Goal: Task Accomplishment & Management: Use online tool/utility

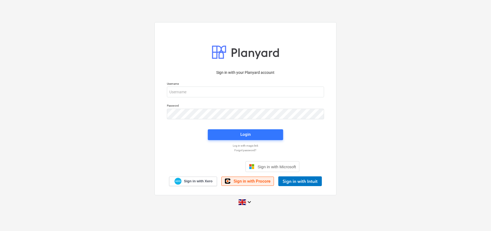
click at [253, 183] on span "Sign in with Procore" at bounding box center [252, 181] width 37 height 5
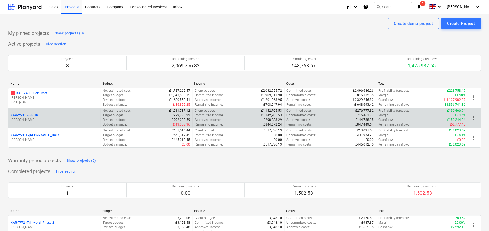
click at [25, 115] on p "KAR-2501 - 83BHP" at bounding box center [25, 115] width 28 height 5
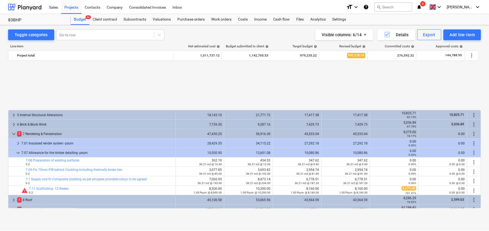
scroll to position [246, 0]
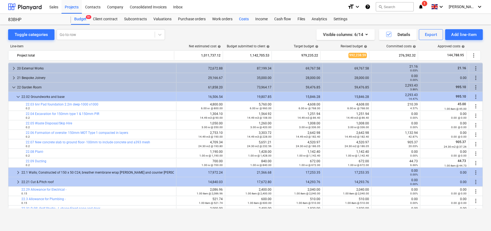
click at [241, 19] on div "Costs" at bounding box center [244, 19] width 16 height 11
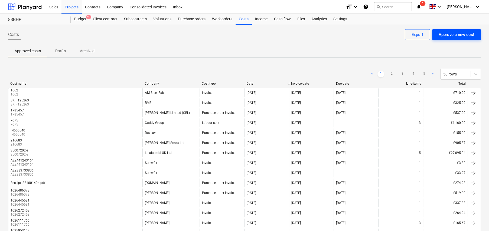
click at [463, 35] on div "Approve a new cost" at bounding box center [457, 34] width 36 height 7
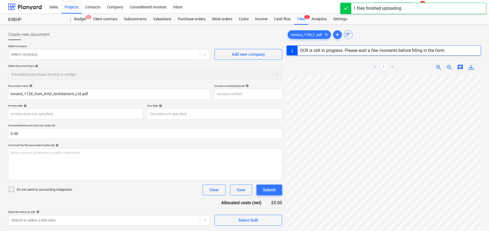
type input "1728"
type input "[DATE]"
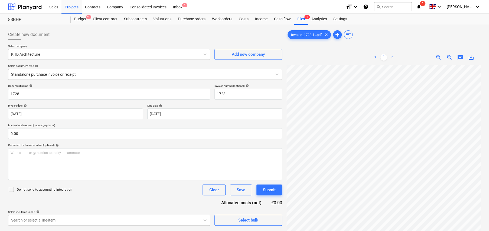
click at [11, 190] on icon at bounding box center [11, 189] width 7 height 7
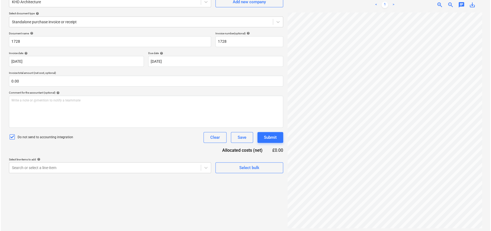
scroll to position [54, 0]
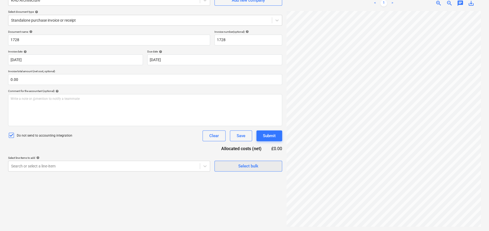
click at [250, 165] on div "Select bulk" at bounding box center [248, 166] width 20 height 7
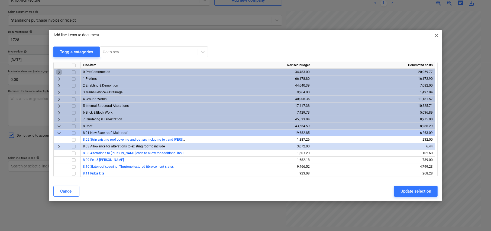
click at [59, 71] on span "keyboard_arrow_right" at bounding box center [59, 72] width 7 height 7
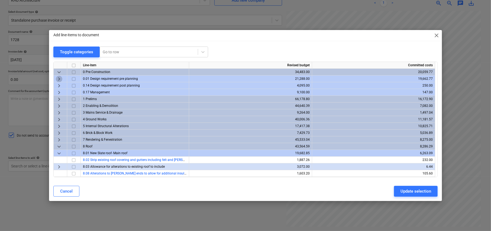
click at [59, 79] on span "keyboard_arrow_right" at bounding box center [59, 79] width 7 height 7
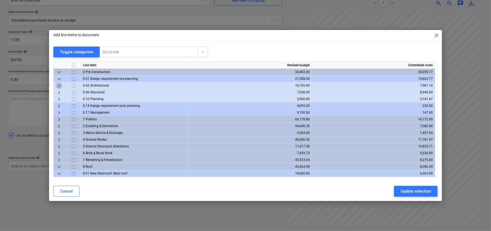
click at [60, 85] on span "keyboard_arrow_right" at bounding box center [59, 86] width 7 height 7
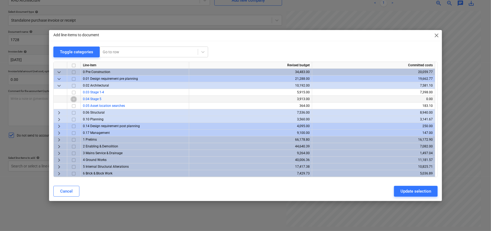
click at [72, 99] on input "checkbox" at bounding box center [73, 99] width 7 height 7
click at [421, 193] on div "Update selection" at bounding box center [415, 191] width 31 height 7
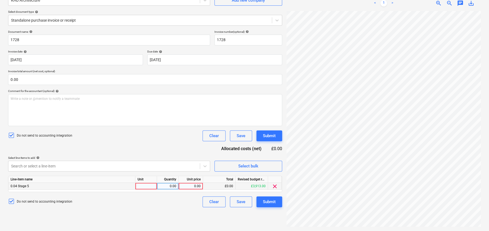
click at [149, 184] on div at bounding box center [146, 186] width 22 height 7
type input "item"
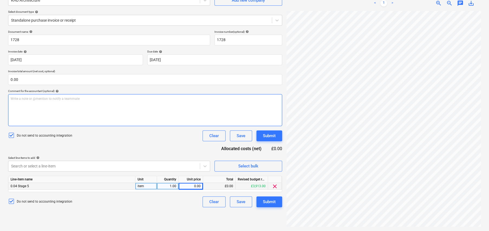
click at [44, 101] on p "Write a note or @mention to notify a teammate [PERSON_NAME]" at bounding box center [145, 99] width 269 height 5
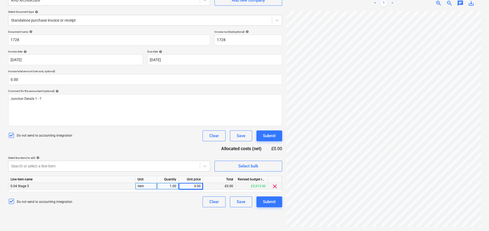
click at [197, 185] on div "0.00" at bounding box center [191, 186] width 20 height 7
type input "2240"
click at [271, 202] on div "Submit" at bounding box center [269, 202] width 13 height 7
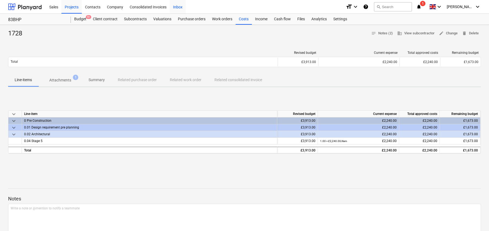
click at [178, 6] on div "Inbox" at bounding box center [178, 7] width 16 height 14
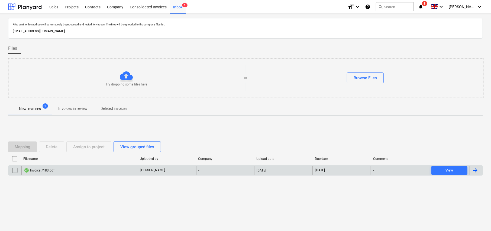
click at [14, 170] on input "checkbox" at bounding box center [15, 170] width 9 height 9
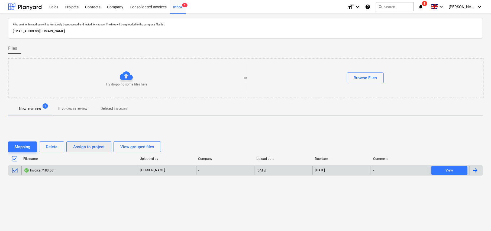
click at [99, 145] on div "Assign to project" at bounding box center [88, 147] width 31 height 7
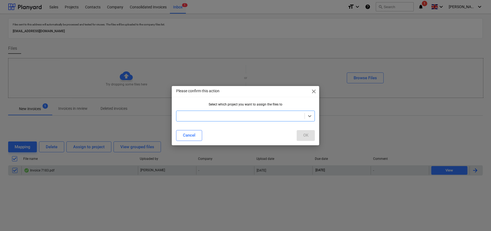
click at [232, 116] on div at bounding box center [240, 116] width 123 height 5
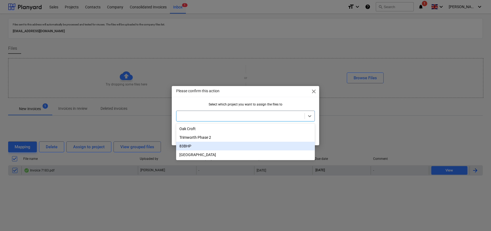
click at [190, 145] on div "83BHP" at bounding box center [245, 146] width 139 height 9
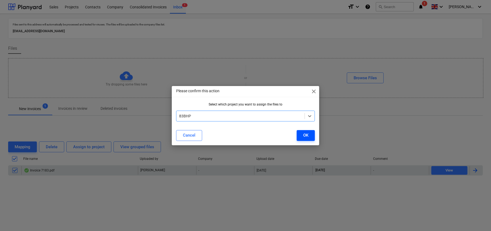
click at [308, 134] on button "OK" at bounding box center [306, 135] width 18 height 11
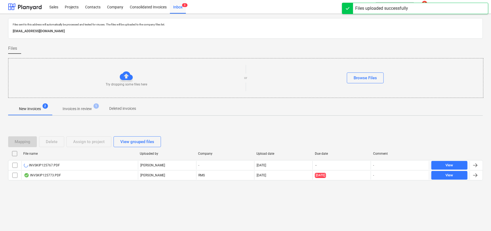
click at [14, 153] on input "checkbox" at bounding box center [14, 154] width 9 height 9
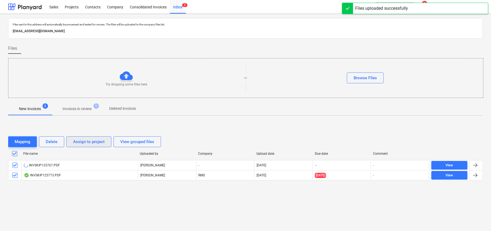
click at [84, 143] on div "Assign to project" at bounding box center [88, 141] width 31 height 7
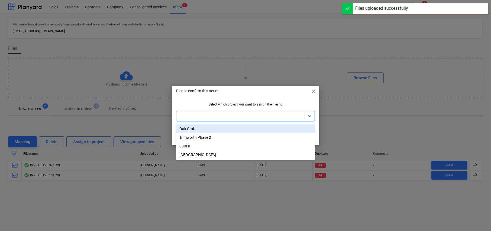
click at [224, 117] on div at bounding box center [240, 116] width 123 height 5
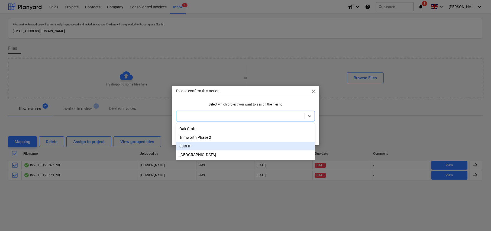
click at [195, 148] on div "83BHP" at bounding box center [245, 146] width 139 height 9
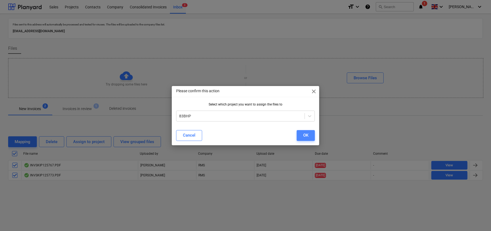
click at [303, 135] on div "OK" at bounding box center [305, 135] width 5 height 7
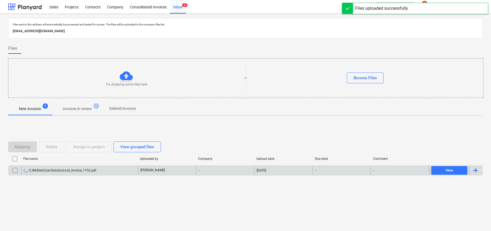
click at [15, 169] on input "checkbox" at bounding box center [15, 170] width 9 height 9
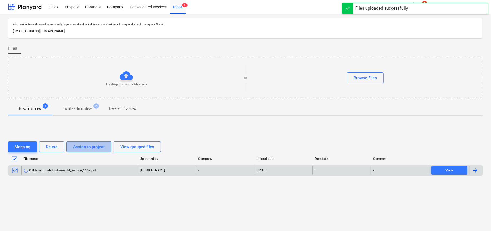
click at [85, 149] on div "Assign to project" at bounding box center [88, 147] width 31 height 7
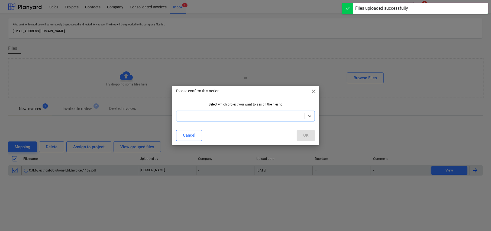
click at [213, 116] on div at bounding box center [240, 116] width 123 height 5
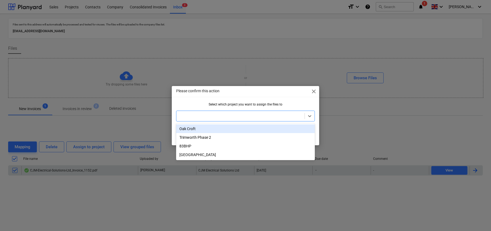
click at [191, 130] on div "Oak Croft" at bounding box center [245, 129] width 139 height 9
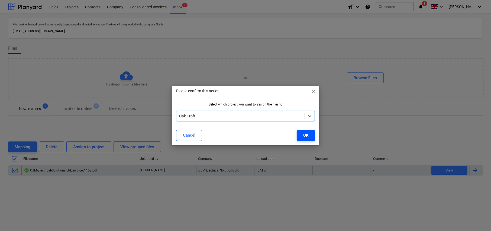
click at [310, 135] on button "OK" at bounding box center [306, 135] width 18 height 11
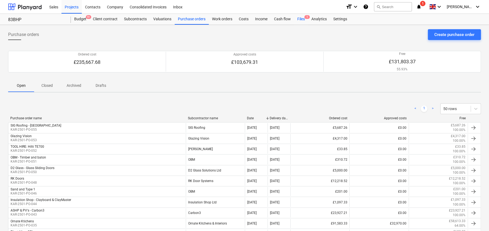
click at [303, 20] on div "Files 1" at bounding box center [301, 19] width 14 height 11
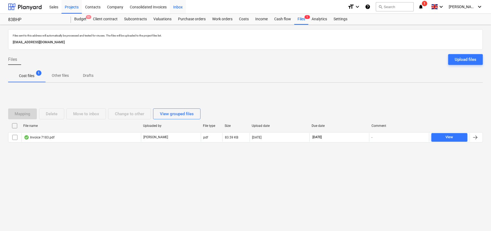
click at [180, 7] on div "Inbox" at bounding box center [178, 7] width 16 height 14
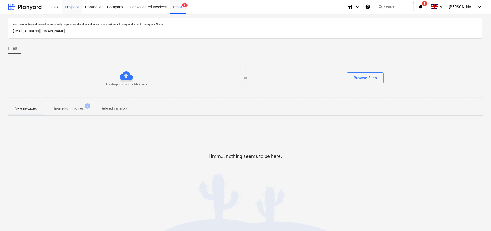
click at [68, 7] on div "Projects" at bounding box center [72, 7] width 20 height 14
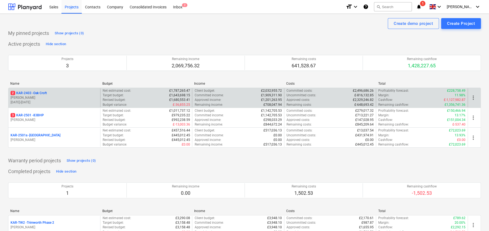
click at [45, 92] on p "2 KAR-2403 - Oak Croft" at bounding box center [29, 93] width 36 height 5
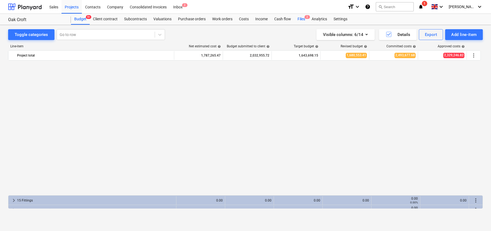
click at [300, 20] on div "Files 2" at bounding box center [301, 19] width 14 height 11
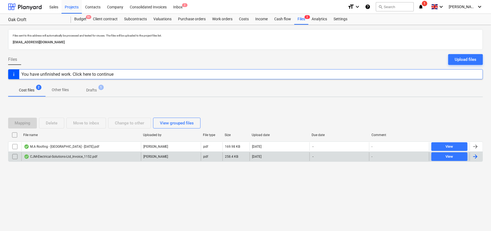
click at [59, 156] on div "CJM-Electrical-Solutions-Ltd_Invoice_1152.pdf" at bounding box center [60, 157] width 73 height 4
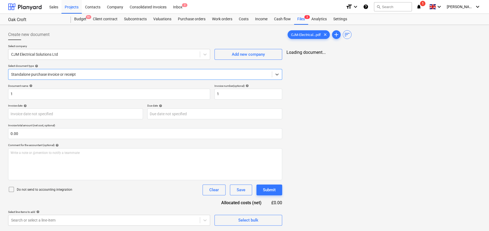
type input "1"
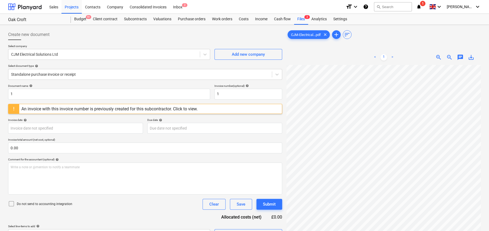
scroll to position [20, 70]
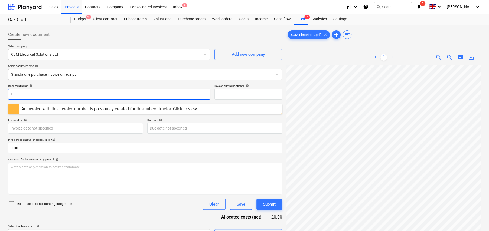
click at [25, 96] on input "1" at bounding box center [109, 94] width 202 height 11
type input "1152"
paste input "152"
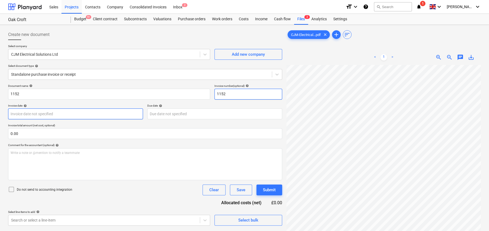
type input "1152"
click at [49, 112] on body "Sales Projects Contacts Company Consolidated Invoices Inbox 2 format_size keybo…" at bounding box center [244, 115] width 489 height 231
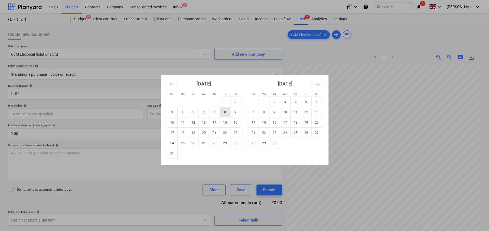
click at [225, 114] on td "8" at bounding box center [225, 112] width 11 height 10
type input "[DATE]"
click at [207, 113] on body "Sales Projects Contacts Company Consolidated Invoices Inbox 2 format_size keybo…" at bounding box center [244, 115] width 489 height 231
click at [224, 122] on td "15" at bounding box center [225, 123] width 11 height 10
type input "[DATE]"
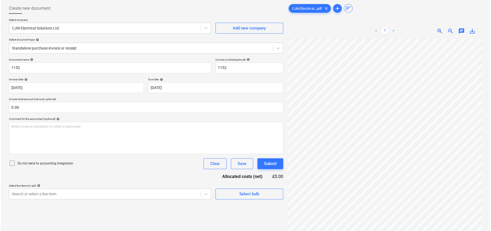
scroll to position [27, 0]
click at [10, 162] on icon at bounding box center [11, 162] width 7 height 7
click at [256, 195] on div "Select bulk" at bounding box center [248, 193] width 20 height 7
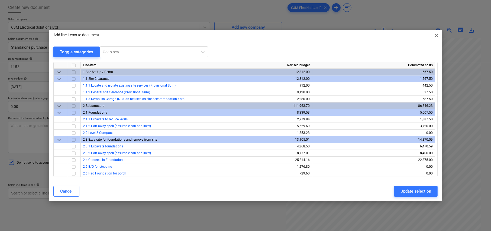
click at [118, 51] on div at bounding box center [149, 51] width 92 height 5
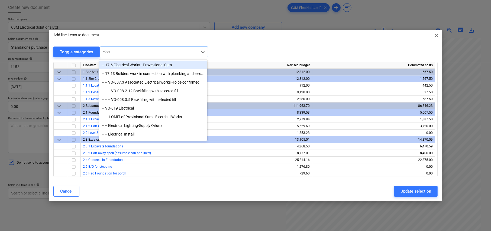
type input "electr"
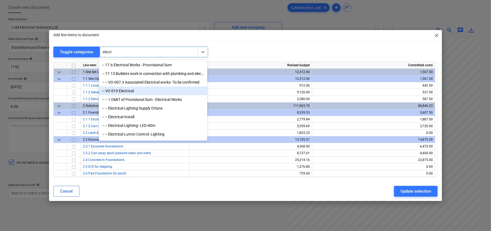
click at [138, 92] on div "-- VO-019 Electrical" at bounding box center [153, 91] width 108 height 9
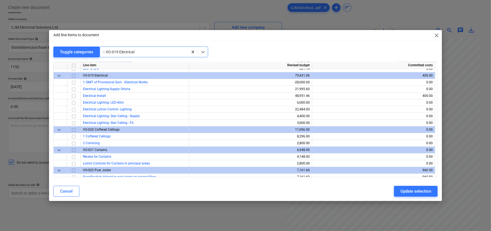
scroll to position [3231, 0]
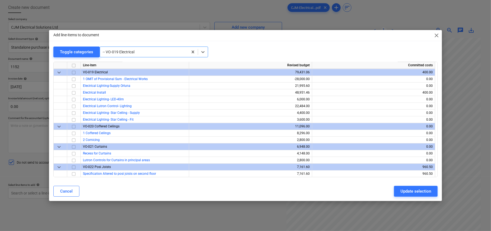
click at [144, 50] on div at bounding box center [144, 51] width 83 height 5
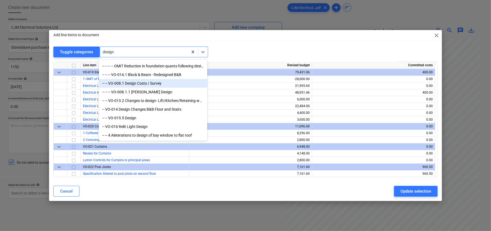
scroll to position [19, 0]
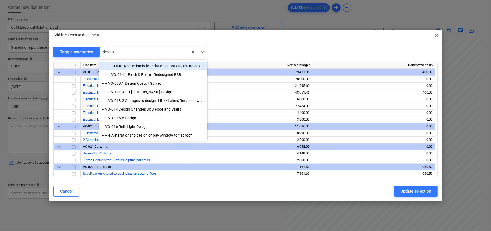
type input "design"
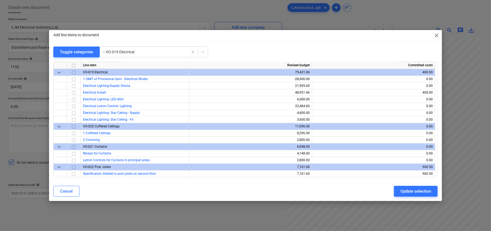
click at [275, 35] on div "Add line-items to document close" at bounding box center [245, 35] width 393 height 11
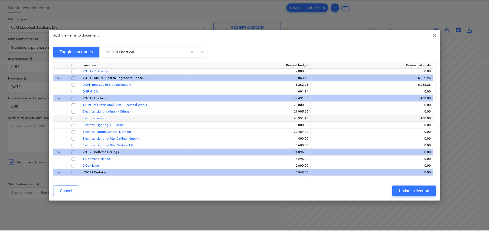
scroll to position [3203, 0]
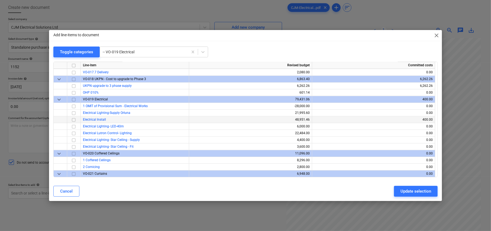
click at [73, 119] on input "checkbox" at bounding box center [73, 120] width 7 height 7
click at [419, 193] on div "Update selection" at bounding box center [415, 191] width 31 height 7
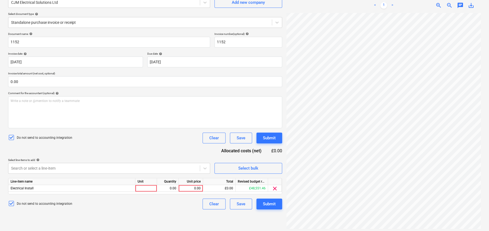
scroll to position [54, 0]
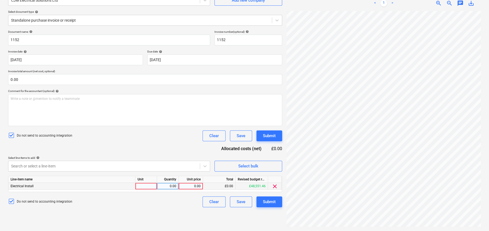
click at [150, 187] on div at bounding box center [146, 186] width 22 height 7
type input "item"
type input "1750"
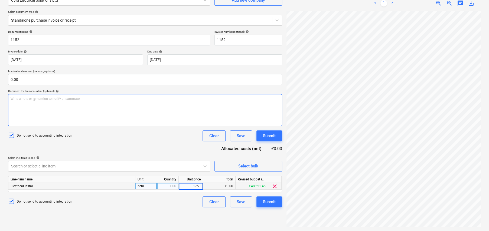
click at [76, 99] on p "Write a note or @mention to notify a teammate [PERSON_NAME]" at bounding box center [145, 99] width 269 height 5
click at [96, 105] on div "Write a note or @mention to notify a teammate [PERSON_NAME]" at bounding box center [145, 110] width 274 height 32
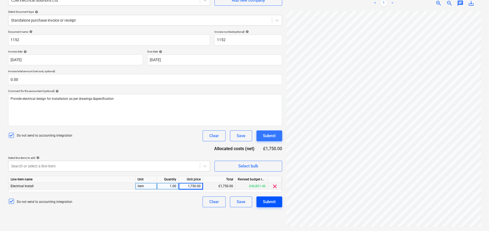
click at [274, 202] on div "Submit" at bounding box center [269, 202] width 13 height 7
